Goal: Task Accomplishment & Management: Manage account settings

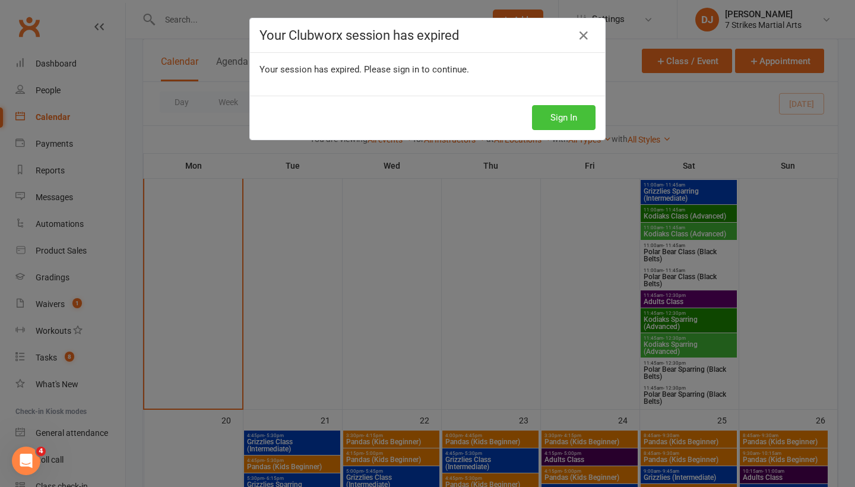
click at [561, 120] on button "Sign In" at bounding box center [564, 117] width 64 height 25
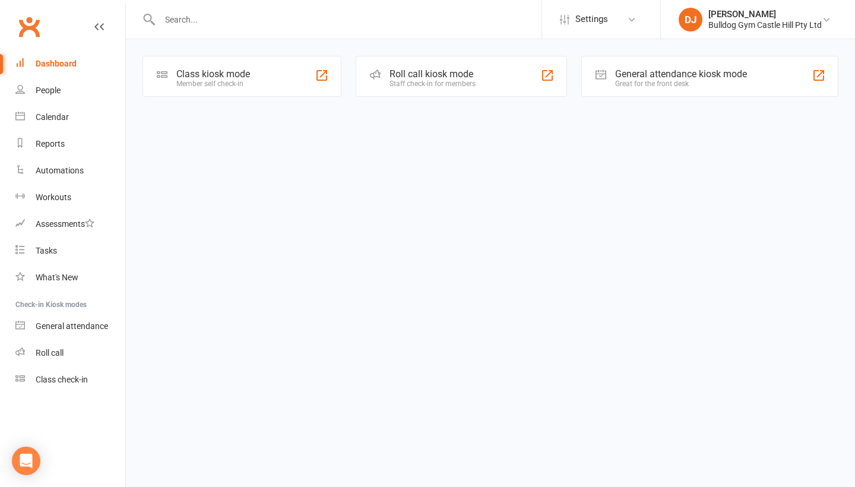
click at [56, 119] on div "Calendar" at bounding box center [52, 116] width 33 height 9
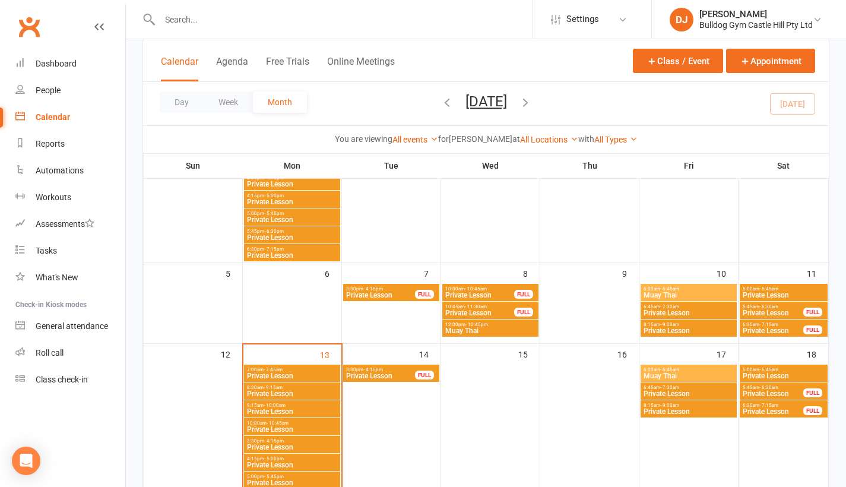
scroll to position [6, 0]
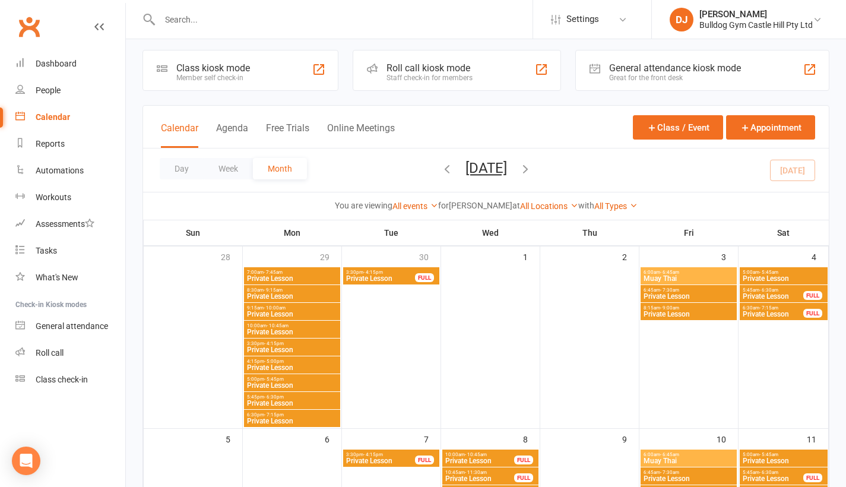
drag, startPoint x: 795, startPoint y: 26, endPoint x: 794, endPoint y: 34, distance: 9.1
click at [795, 26] on div "Bulldog Gym Castle Hill Pty Ltd" at bounding box center [755, 25] width 113 height 11
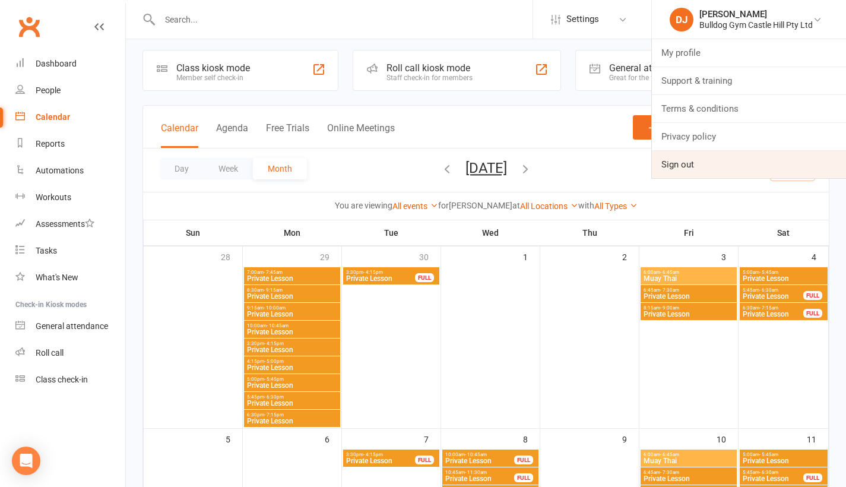
click at [716, 163] on link "Sign out" at bounding box center [749, 164] width 194 height 27
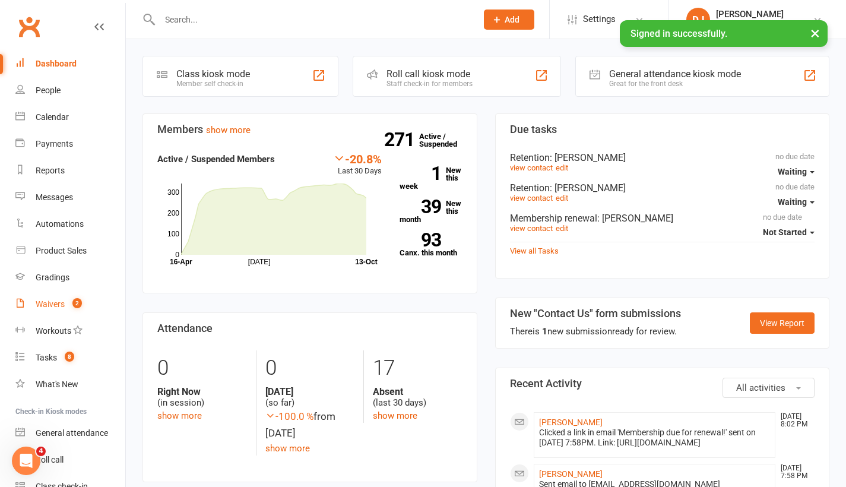
click at [60, 300] on div "Waivers" at bounding box center [50, 303] width 29 height 9
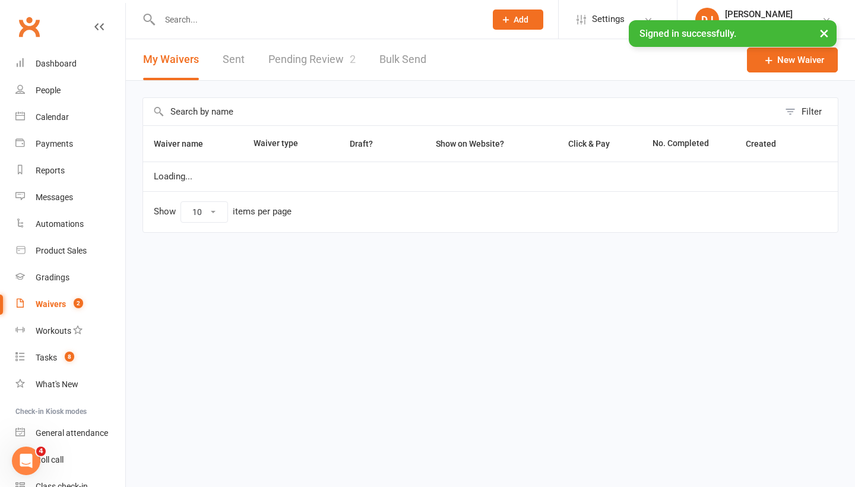
select select "25"
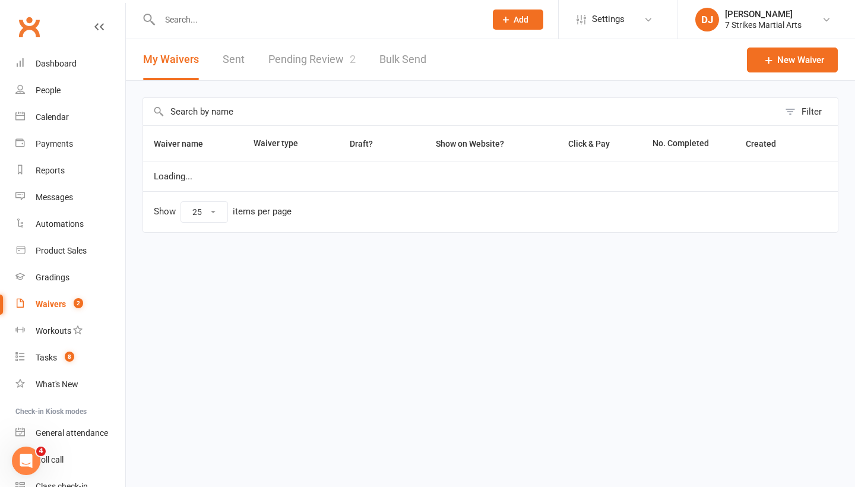
click at [306, 61] on link "Pending Review 2" at bounding box center [311, 59] width 87 height 41
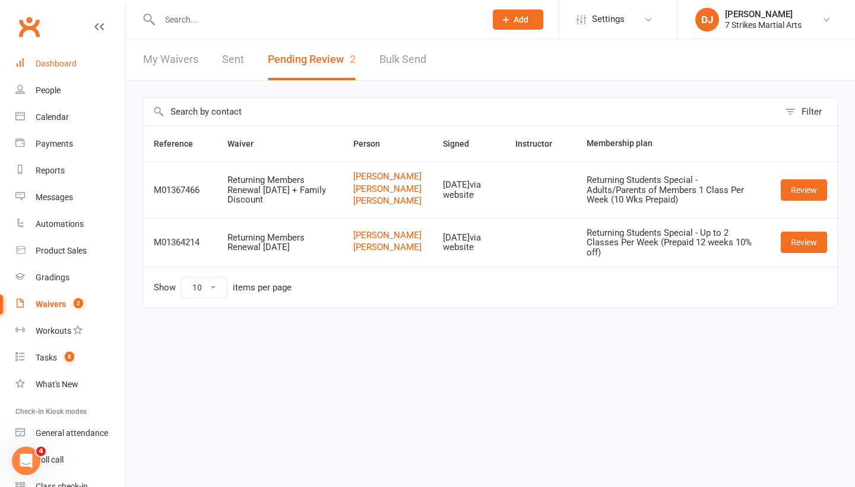
click at [78, 64] on link "Dashboard" at bounding box center [70, 63] width 110 height 27
